Goal: Task Accomplishment & Management: Use online tool/utility

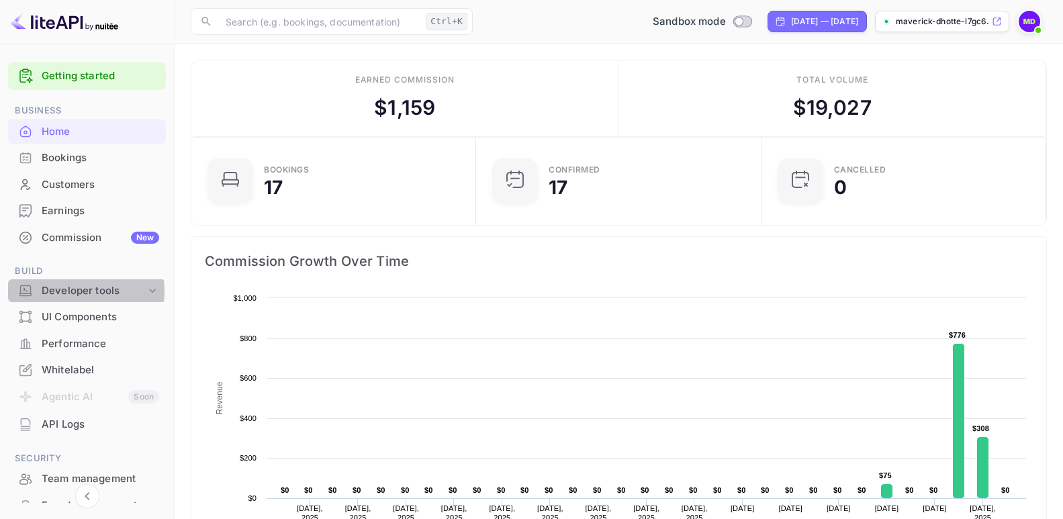
click at [82, 291] on div "Developer tools" at bounding box center [94, 290] width 104 height 15
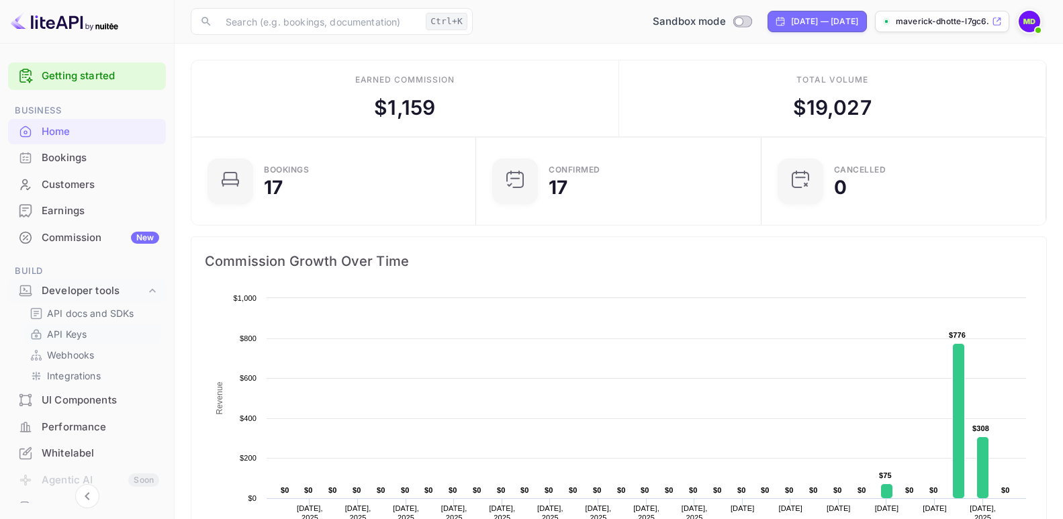
click at [65, 334] on p "API Keys" at bounding box center [67, 334] width 40 height 14
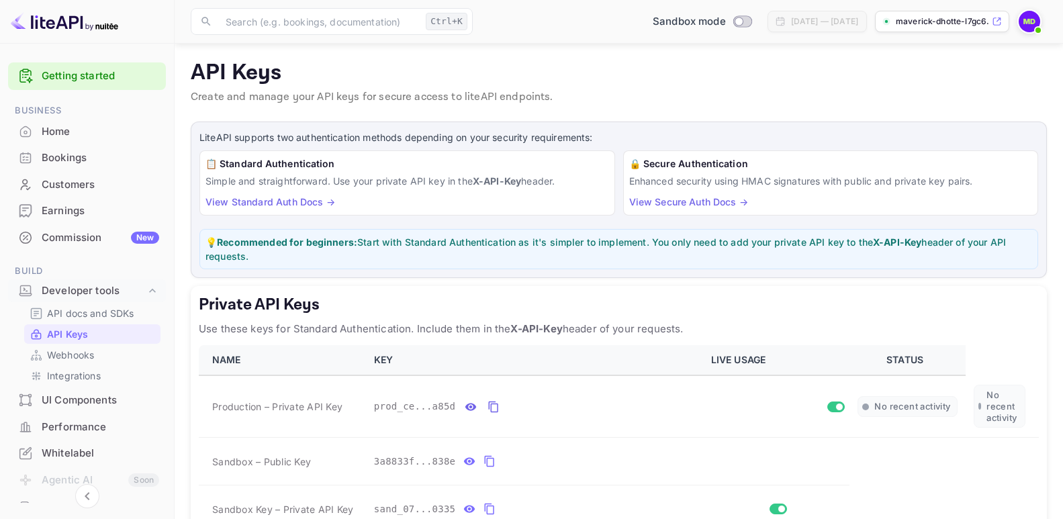
scroll to position [201, 0]
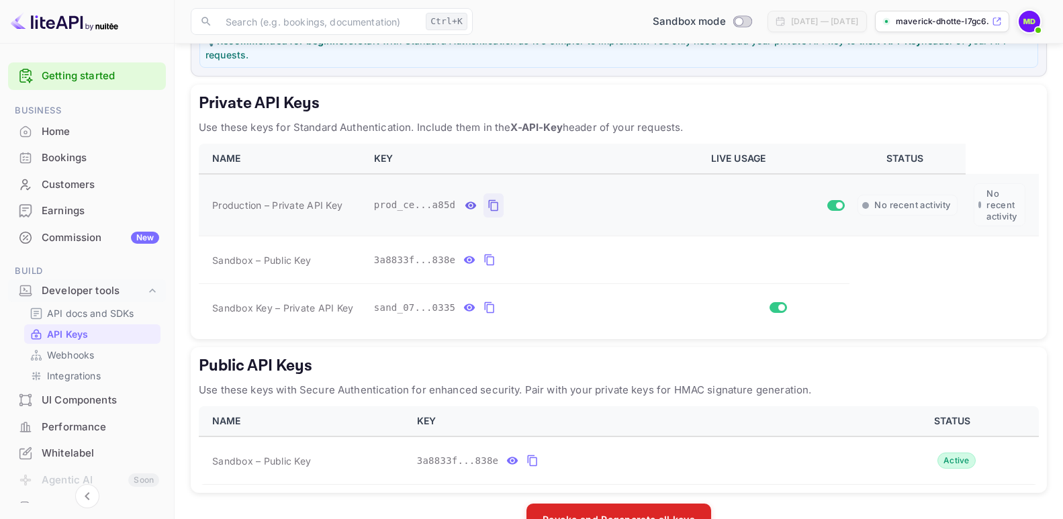
click at [487, 204] on icon "private api keys table" at bounding box center [493, 205] width 12 height 16
